Goal: Transaction & Acquisition: Purchase product/service

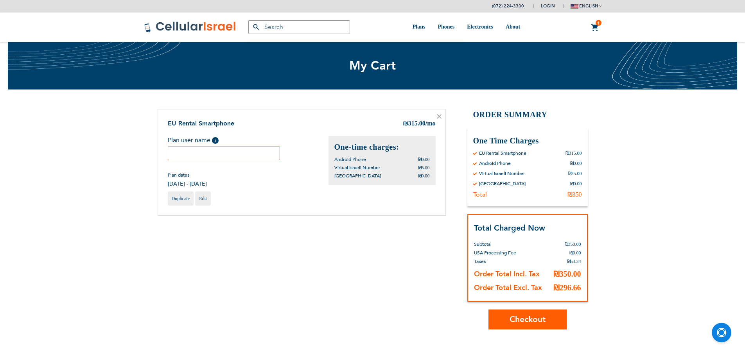
click at [226, 149] on input "text" at bounding box center [224, 154] width 113 height 14
type input "Efrat"
click at [521, 327] on button "Checkout" at bounding box center [527, 320] width 78 height 20
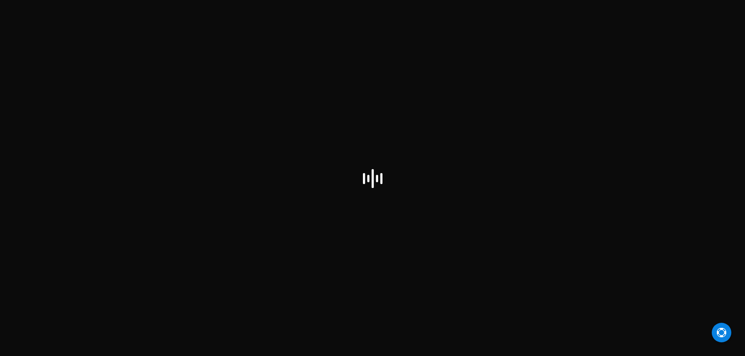
select select "IL"
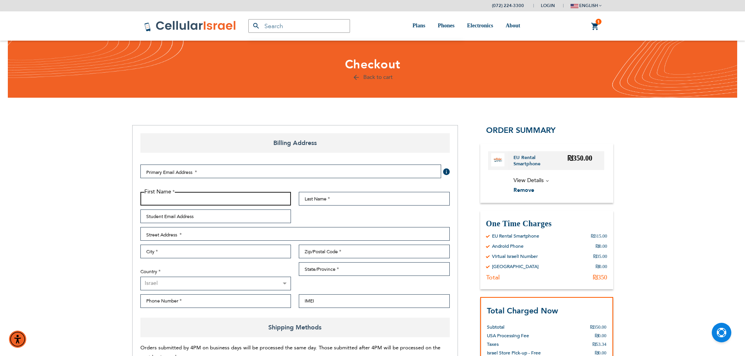
click at [212, 198] on input "First Name" at bounding box center [215, 199] width 151 height 14
type input "Efrat"
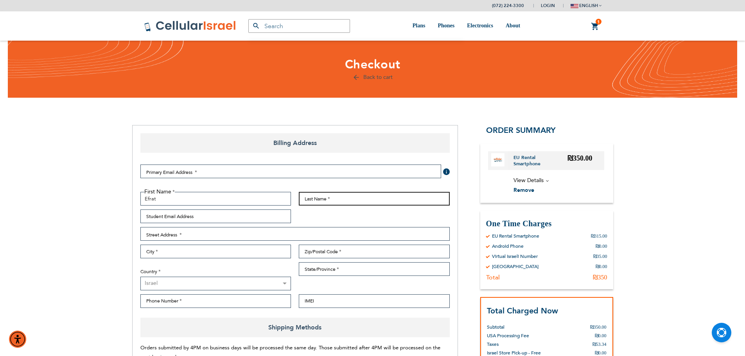
click at [326, 203] on input "Last Name" at bounding box center [374, 199] width 151 height 14
type input "Tamar"
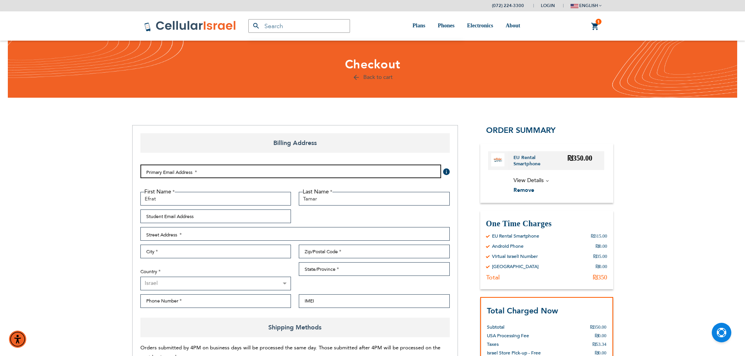
click at [268, 176] on input "Email Address" at bounding box center [290, 172] width 301 height 14
type input "[EMAIL_ADDRESS][DOMAIN_NAME]"
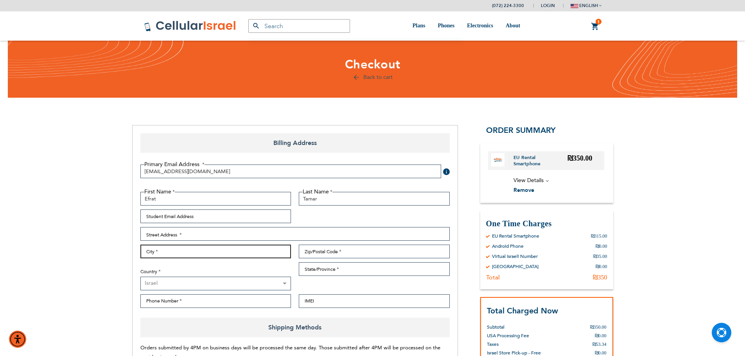
drag, startPoint x: 240, startPoint y: 257, endPoint x: 239, endPoint y: 243, distance: 13.3
click at [240, 256] on input "City" at bounding box center [215, 252] width 151 height 14
type input "[GEOGRAPHIC_DATA]"
click at [377, 260] on div "First Name Efrat Last Name [GEOGRAPHIC_DATA] Student Email Address Street Addre…" at bounding box center [294, 252] width 317 height 120
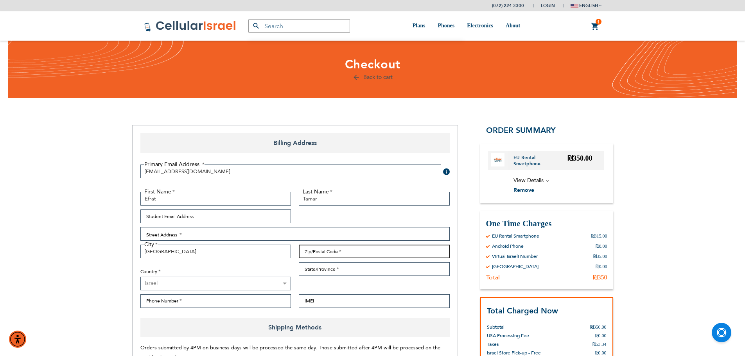
click at [381, 250] on input "Zip/Postal Code" at bounding box center [374, 252] width 151 height 14
type input "9445820"
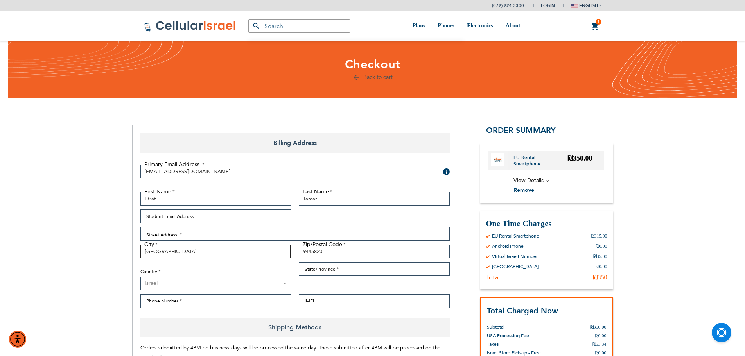
click at [227, 255] on input "[GEOGRAPHIC_DATA]" at bounding box center [215, 252] width 151 height 14
type input "RBS"
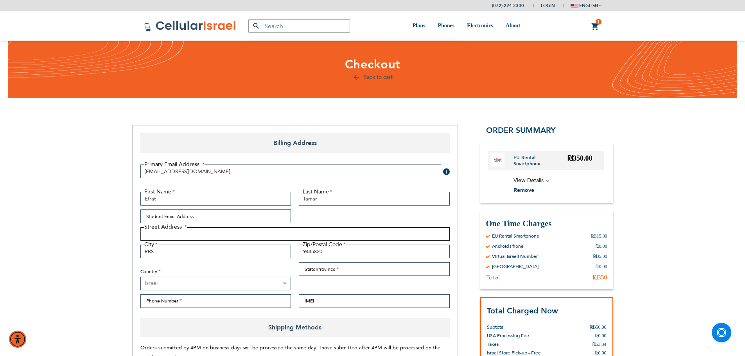
click at [205, 238] on input "Street Address: Line 1" at bounding box center [294, 234] width 309 height 14
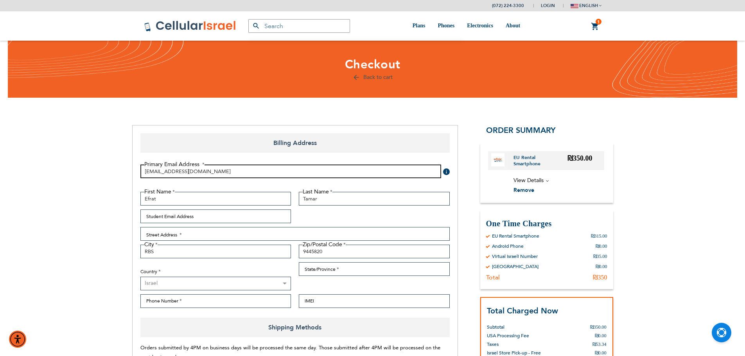
drag, startPoint x: 148, startPoint y: 169, endPoint x: 163, endPoint y: 180, distance: 19.1
click at [159, 176] on input "[EMAIL_ADDRESS][DOMAIN_NAME]" at bounding box center [290, 172] width 301 height 14
drag, startPoint x: 180, startPoint y: 170, endPoint x: 151, endPoint y: 174, distance: 28.8
click at [151, 174] on input "[EMAIL_ADDRESS][DOMAIN_NAME]" at bounding box center [290, 172] width 301 height 14
click at [166, 300] on input "Phone Number" at bounding box center [215, 301] width 151 height 14
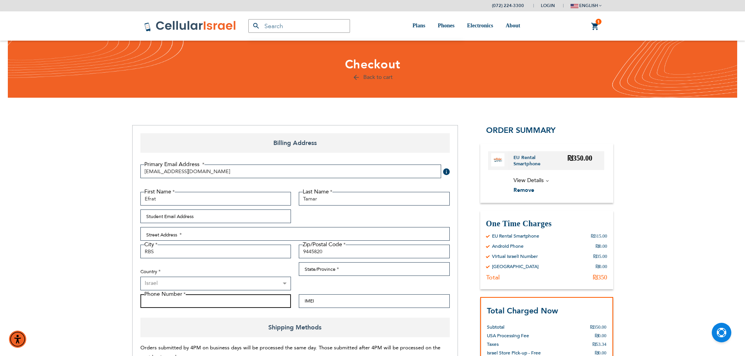
paste input "0533140781"
type input "0533140781"
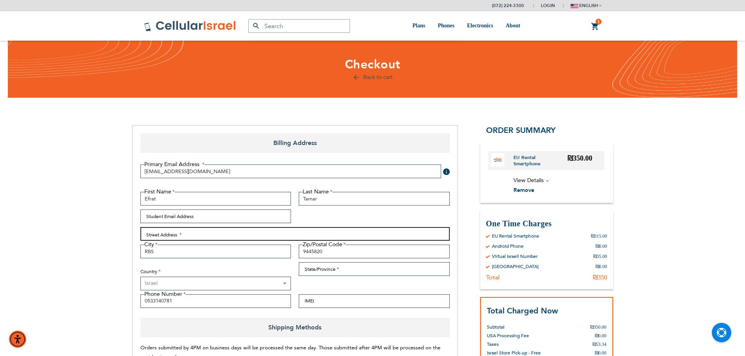
drag, startPoint x: 189, startPoint y: 236, endPoint x: 187, endPoint y: 231, distance: 6.1
click at [189, 236] on input "Street Address: Line 1" at bounding box center [294, 234] width 309 height 14
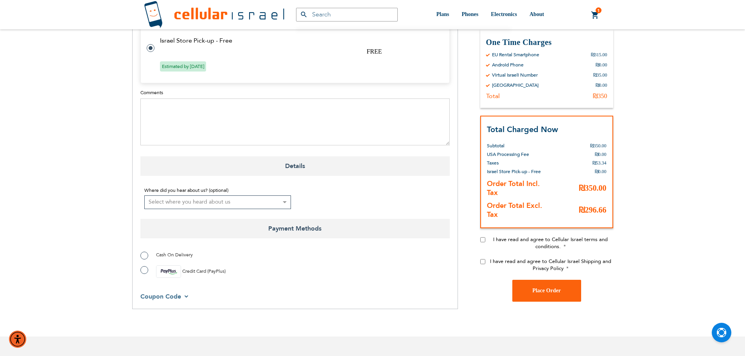
scroll to position [469, 0]
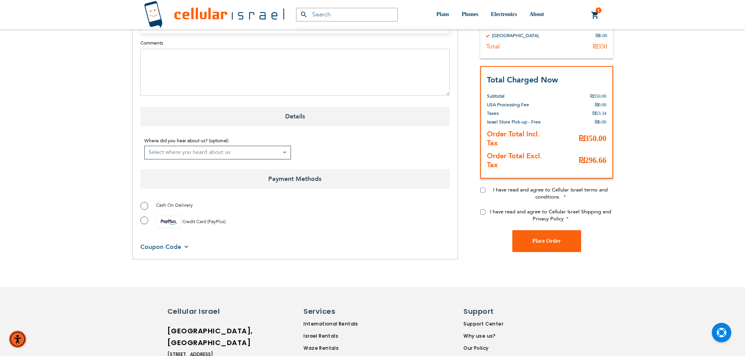
type input "Tizchak Nafcha"
click at [220, 151] on select "Select where you heard about us Existing Customer Friend Other School/Group BP …" at bounding box center [217, 153] width 147 height 14
select select "1"
click at [144, 146] on select "Select where you heard about us Existing Customer Friend Other School/Group BP …" at bounding box center [217, 153] width 147 height 14
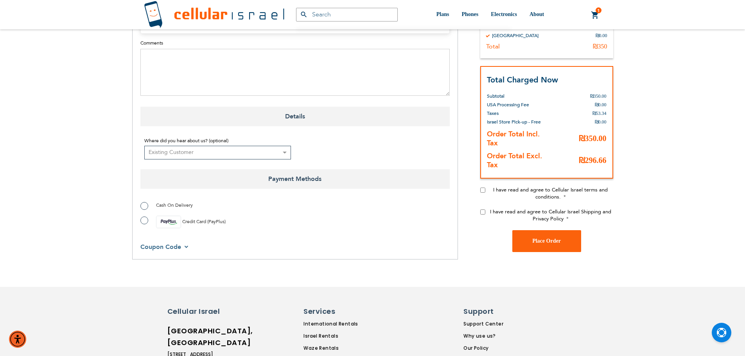
click at [482, 189] on input "I have read and agree to Cellular Israel terms and conditions." at bounding box center [482, 189] width 5 height 5
checkbox input "true"
click at [482, 211] on input "I have read and agree to Cellular Israel Shipping and Privacy Policy" at bounding box center [482, 211] width 5 height 5
checkbox input "true"
click at [211, 223] on span "Credit Card (PayPlus)" at bounding box center [203, 222] width 43 height 6
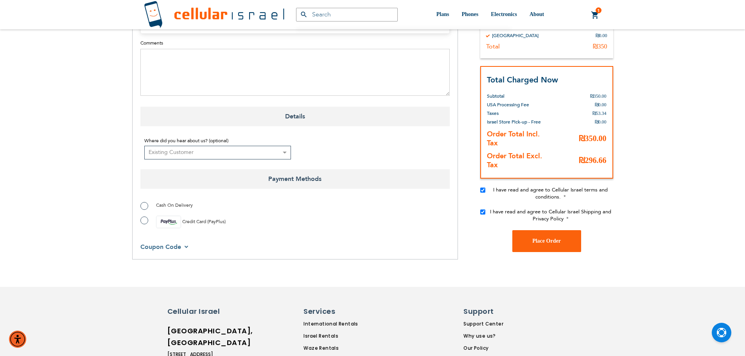
radio input "true"
click at [536, 244] on button "Place Order" at bounding box center [546, 241] width 69 height 22
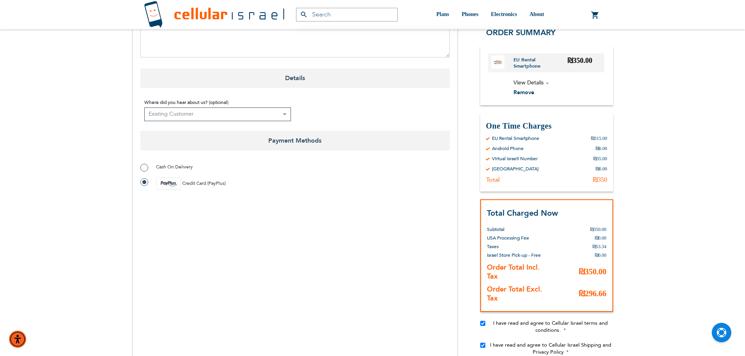
scroll to position [587, 0]
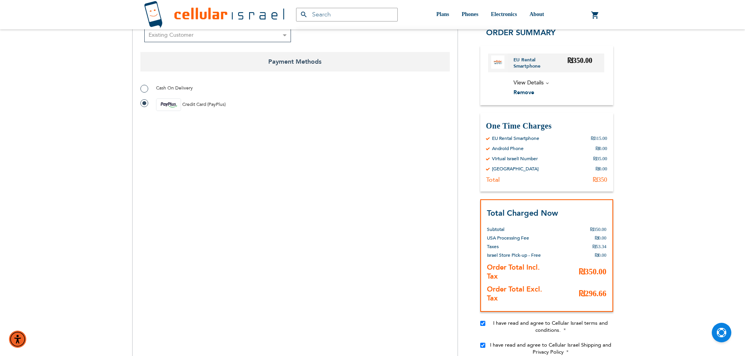
click at [170, 86] on span "Cash On Delivery" at bounding box center [174, 88] width 37 height 6
radio input "true"
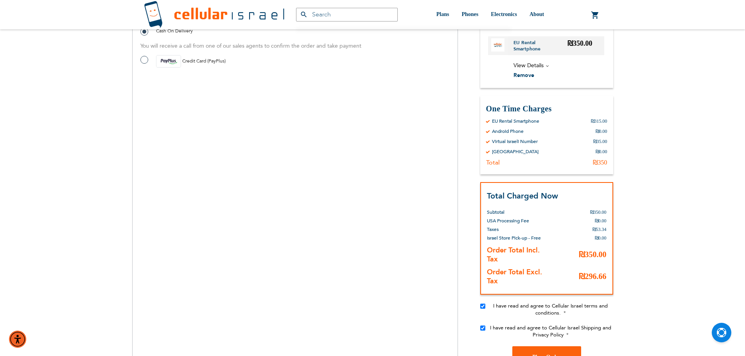
scroll to position [761, 0]
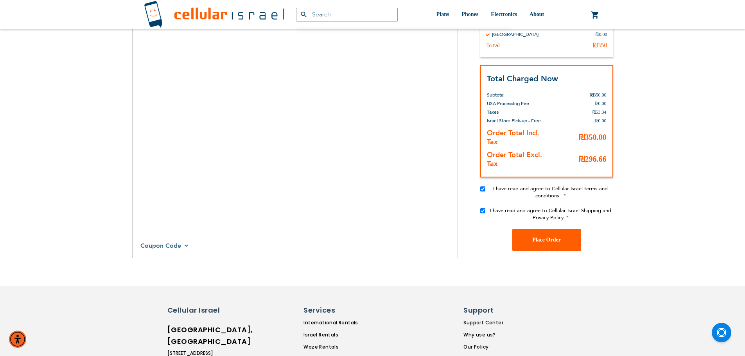
click at [526, 237] on button "Place Order" at bounding box center [546, 240] width 69 height 22
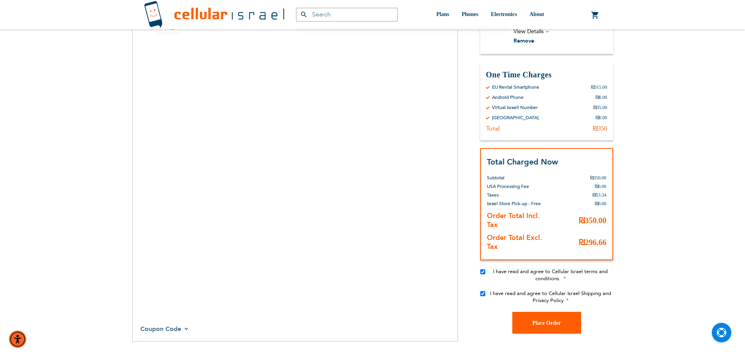
scroll to position [741, 0]
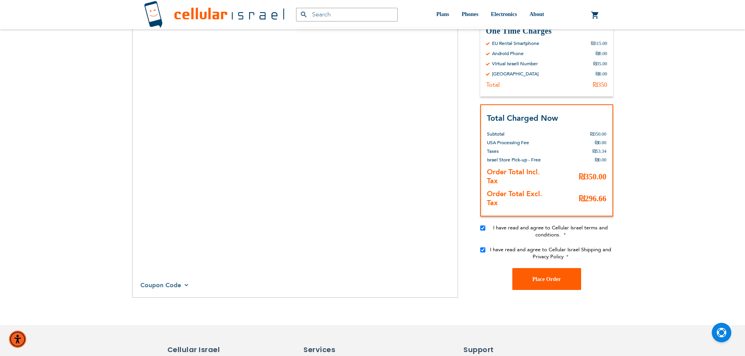
click at [543, 278] on span "Place Order" at bounding box center [546, 279] width 29 height 6
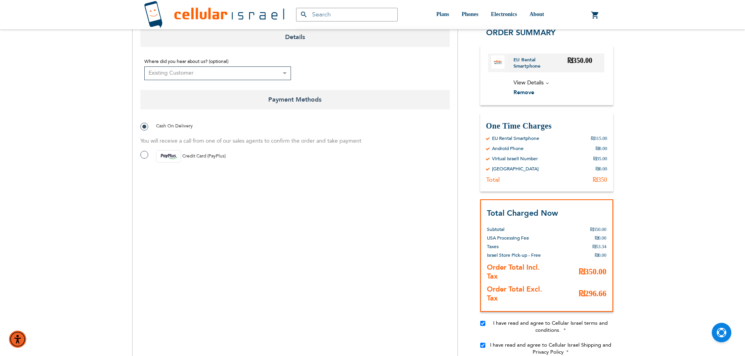
scroll to position [565, 0]
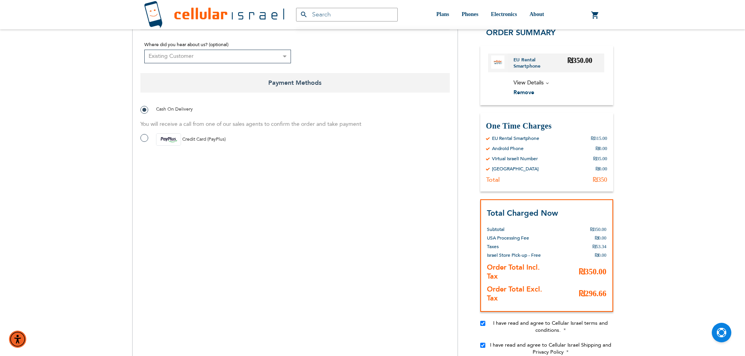
click at [176, 138] on img at bounding box center [168, 139] width 25 height 13
radio input "true"
click at [173, 110] on span "Cash On Delivery" at bounding box center [174, 109] width 37 height 6
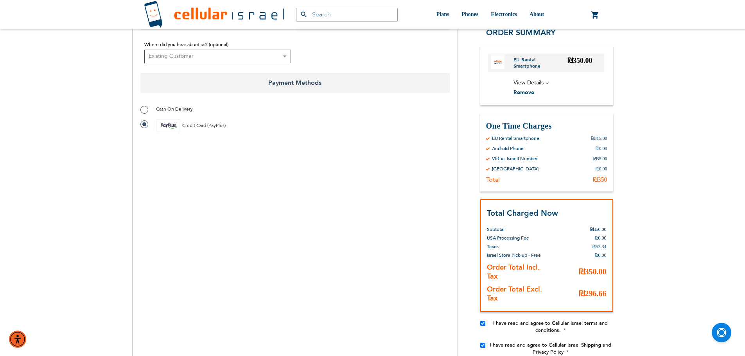
radio input "true"
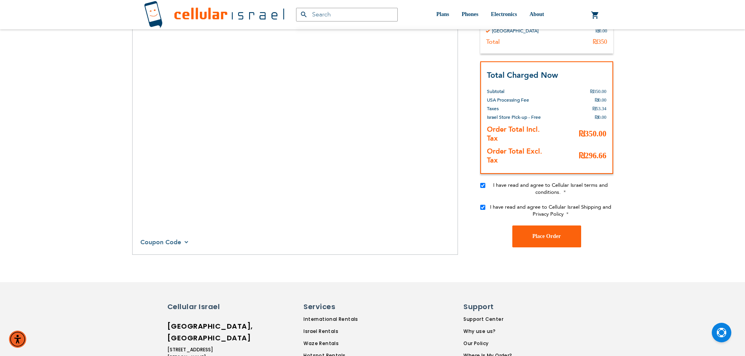
scroll to position [839, 0]
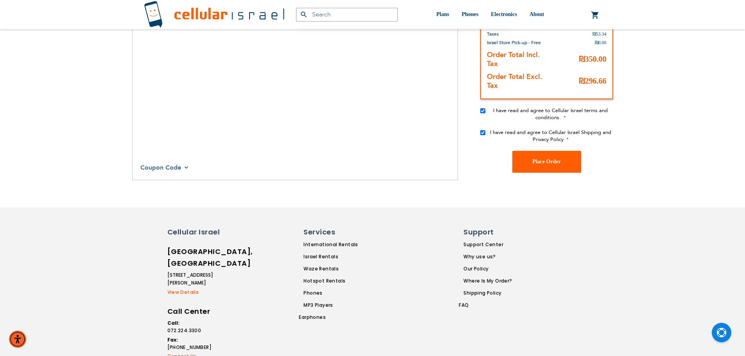
click at [544, 161] on span "Place Order" at bounding box center [546, 162] width 29 height 6
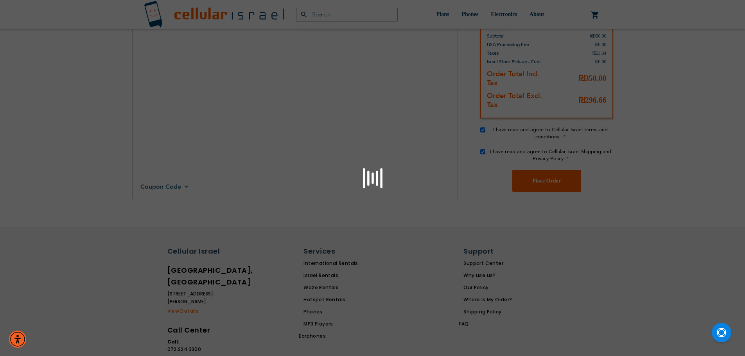
scroll to position [858, 0]
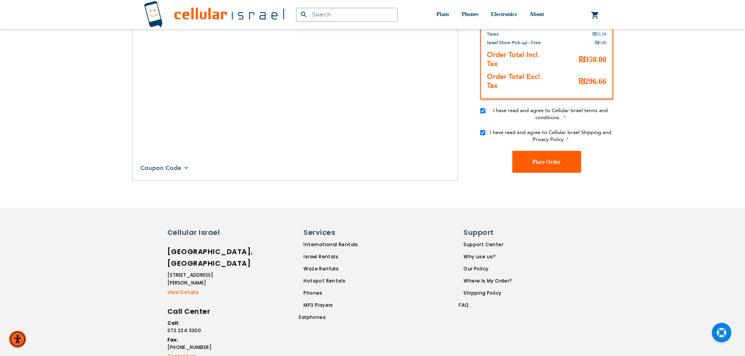
click at [541, 163] on span "Place Order" at bounding box center [546, 162] width 29 height 6
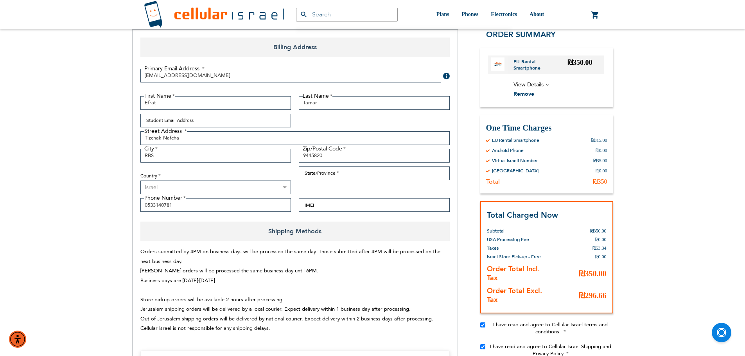
scroll to position [76, 0]
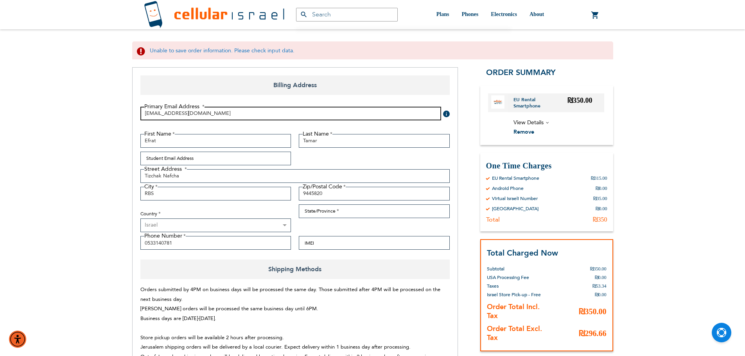
click at [203, 117] on input "[EMAIL_ADDRESS][DOMAIN_NAME]" at bounding box center [290, 114] width 301 height 14
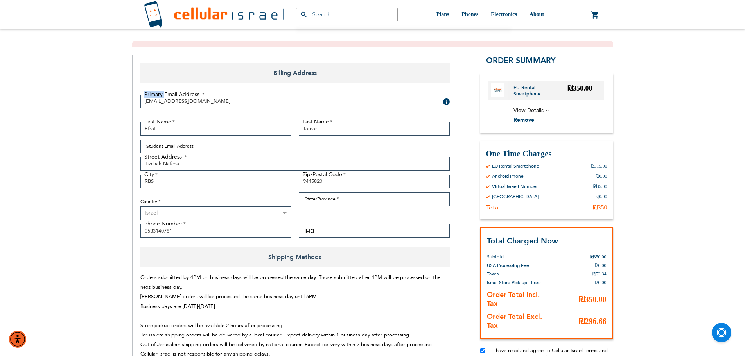
click at [203, 117] on fieldset "Primary Email Address Tooltip We'll send your order confirmation here. [EMAIL_A…" at bounding box center [294, 108] width 317 height 27
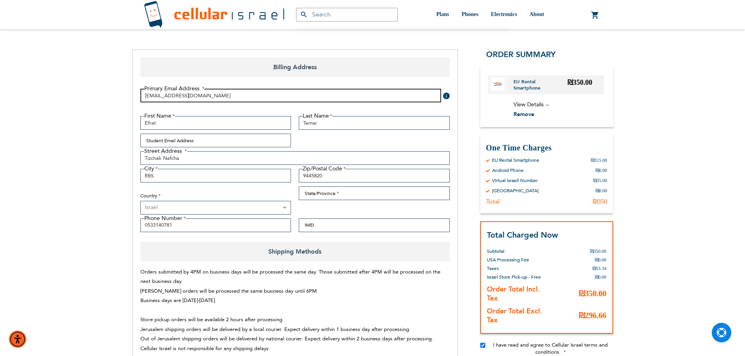
click at [202, 95] on input "[EMAIL_ADDRESS][DOMAIN_NAME]" at bounding box center [290, 96] width 301 height 14
